Goal: Navigation & Orientation: Find specific page/section

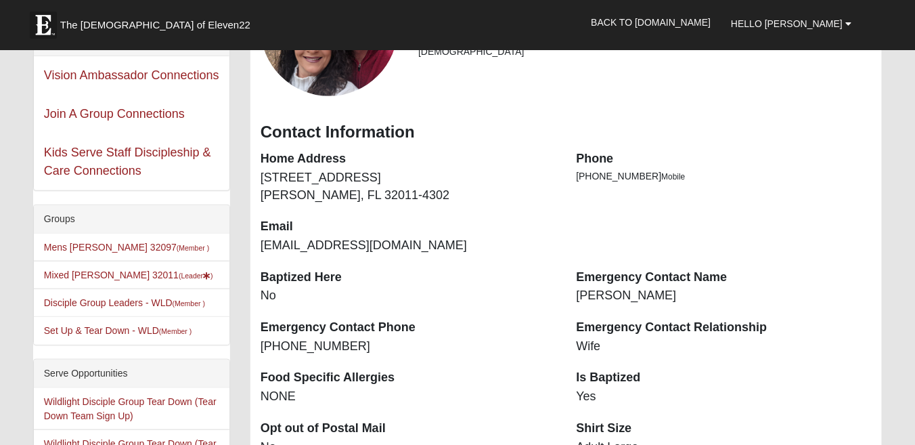
scroll to position [180, 0]
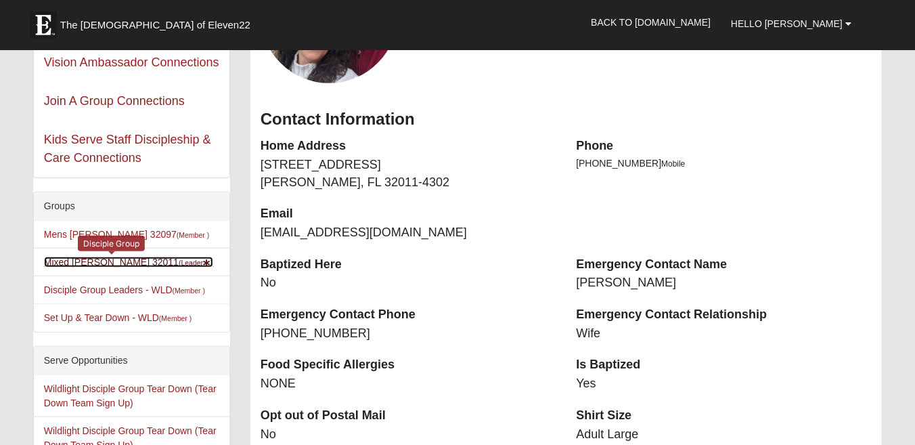
click at [90, 256] on link "Mixed Johnson 32011 (Leader )" at bounding box center [128, 261] width 169 height 11
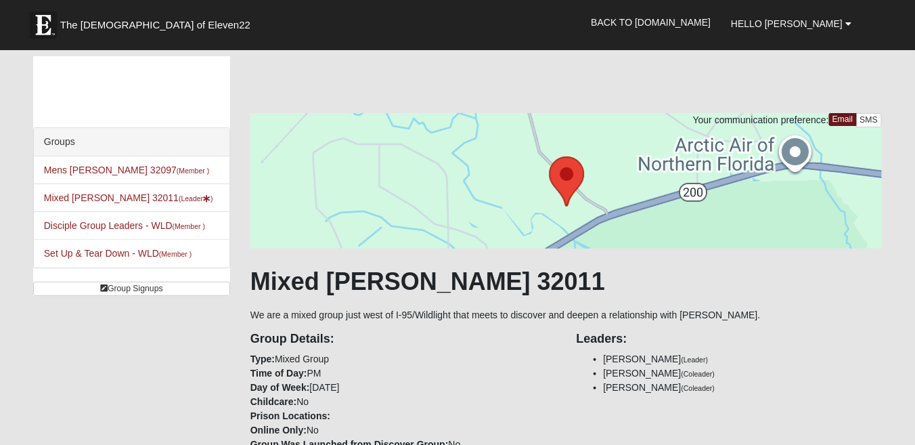
click at [83, 262] on li "Set Up & Tear Down - WLD (Member )" at bounding box center [132, 253] width 196 height 28
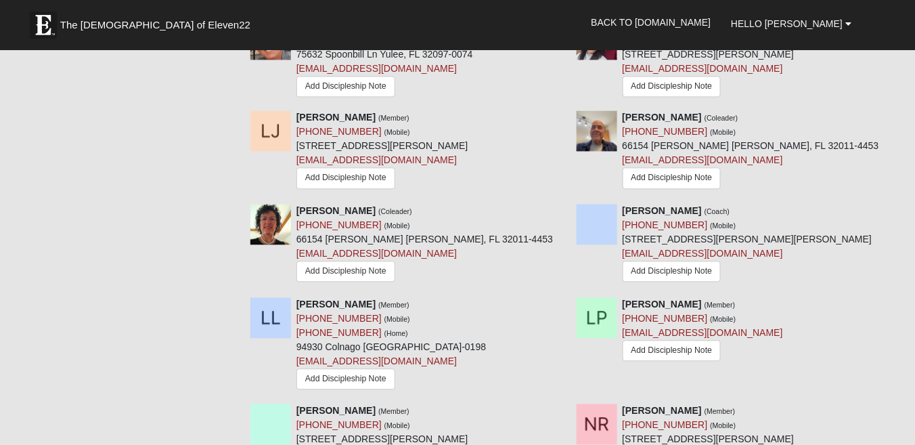
scroll to position [395, 0]
